Goal: Obtain resource: Download file/media

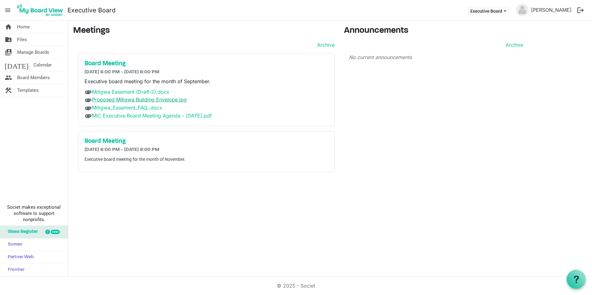
click at [121, 100] on link "Proposed Mitigwa Building Envelope.jpg" at bounding box center [139, 100] width 95 height 6
click at [122, 93] on link "Mitigwa Easement (Draft-2).docx" at bounding box center [130, 92] width 77 height 6
click at [121, 98] on link "Proposed Mitigwa Building Envelope.jpg" at bounding box center [139, 100] width 95 height 6
click at [129, 106] on link "Mitigwa_Easement_FAQ_.docx" at bounding box center [127, 108] width 70 height 6
click at [34, 74] on span "Board Members" at bounding box center [33, 77] width 33 height 12
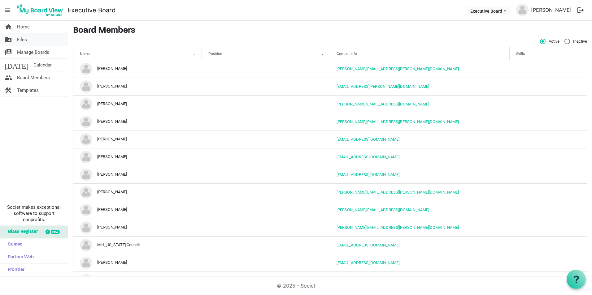
click at [20, 41] on span "Files" at bounding box center [22, 39] width 10 height 12
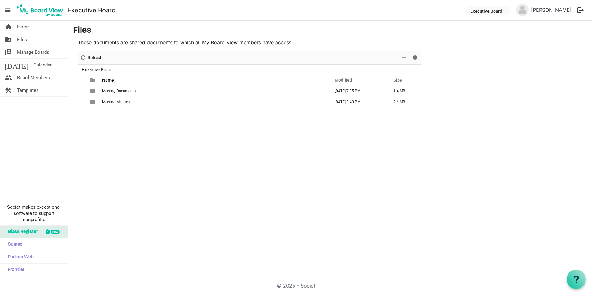
click at [580, 9] on button "logout" at bounding box center [580, 10] width 13 height 13
